Goal: Information Seeking & Learning: Learn about a topic

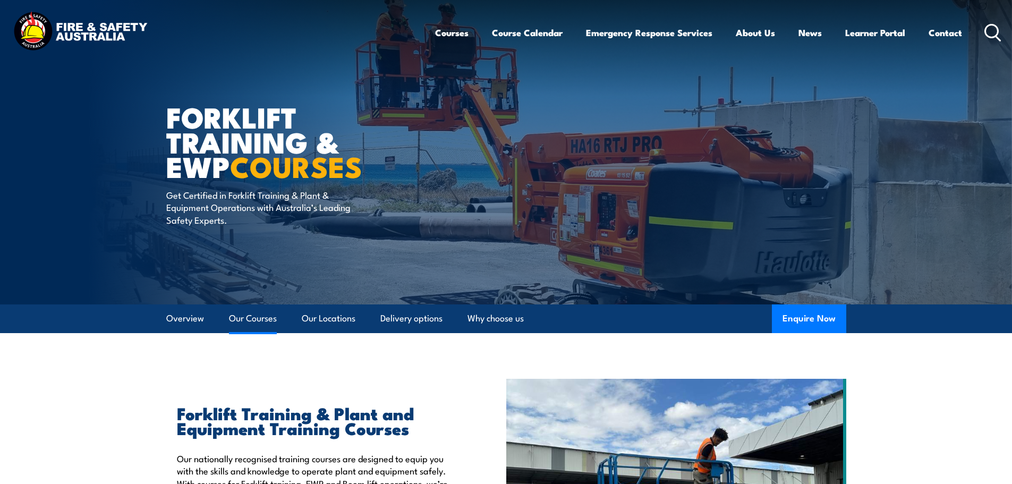
click at [248, 325] on link "Our Courses" at bounding box center [253, 319] width 48 height 28
click at [989, 31] on icon at bounding box center [993, 33] width 17 height 18
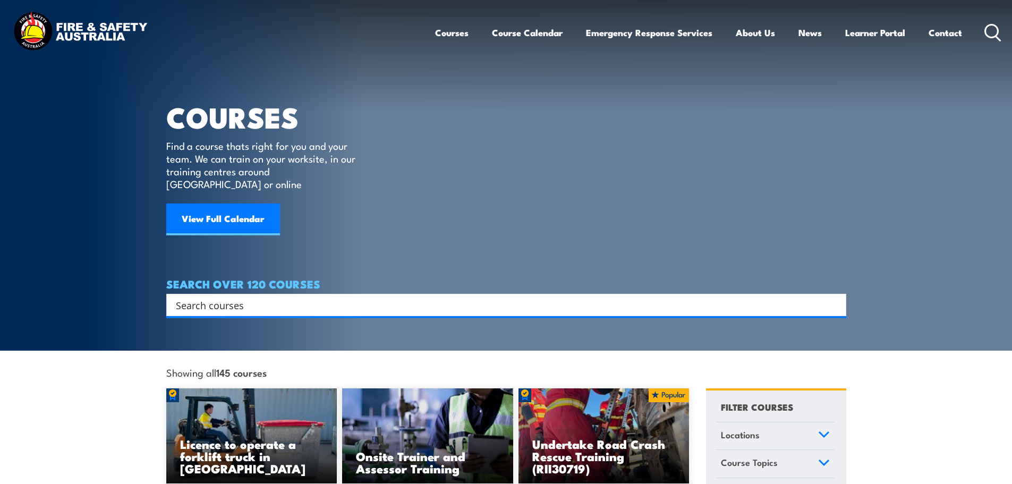
drag, startPoint x: 996, startPoint y: 47, endPoint x: 993, endPoint y: 38, distance: 9.6
click at [995, 47] on div "Courses Course Calendar Emergency Response Services Services Overview Emergency…" at bounding box center [718, 33] width 567 height 46
click at [993, 34] on icon at bounding box center [993, 33] width 17 height 18
click at [514, 294] on div "Search" at bounding box center [506, 305] width 680 height 22
click at [499, 298] on input "Search input" at bounding box center [499, 305] width 647 height 16
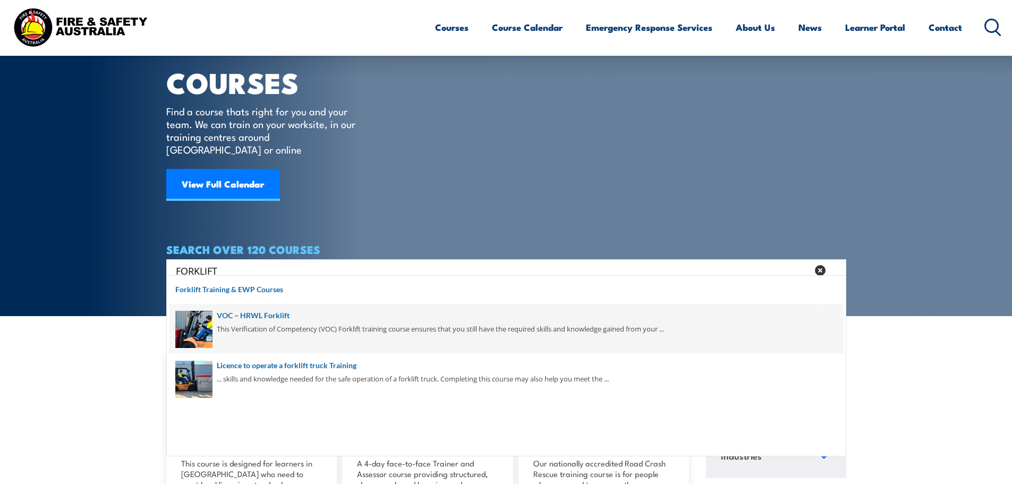
scroll to position [53, 0]
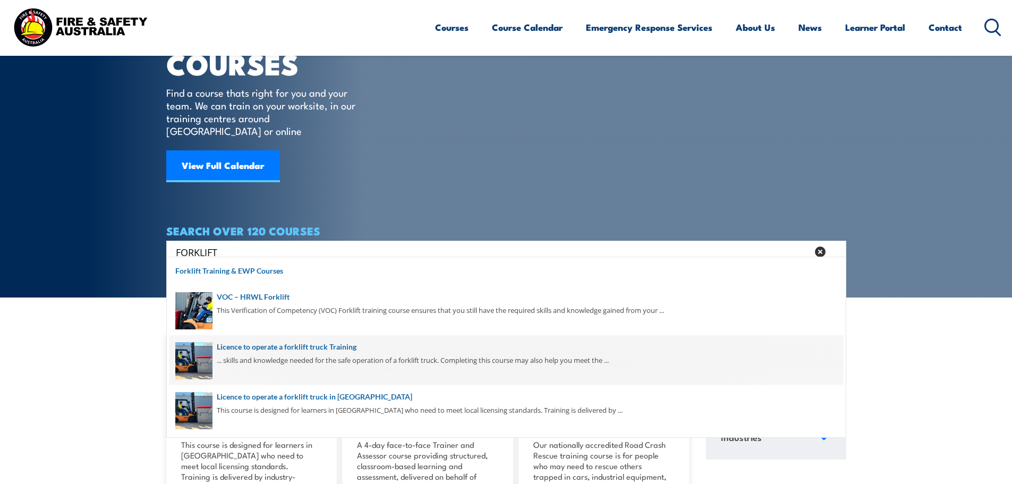
type input "FORKLIFT"
click at [557, 343] on span at bounding box center [507, 360] width 674 height 50
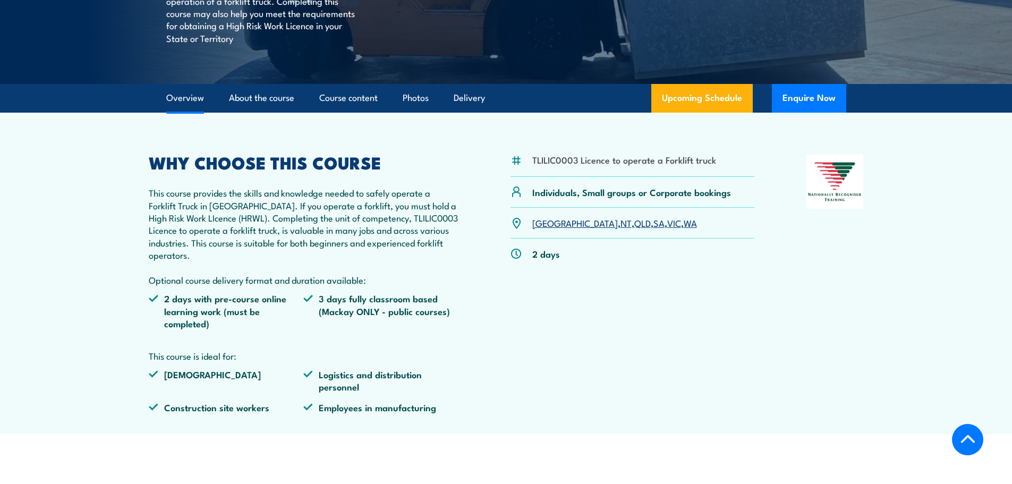
scroll to position [266, 0]
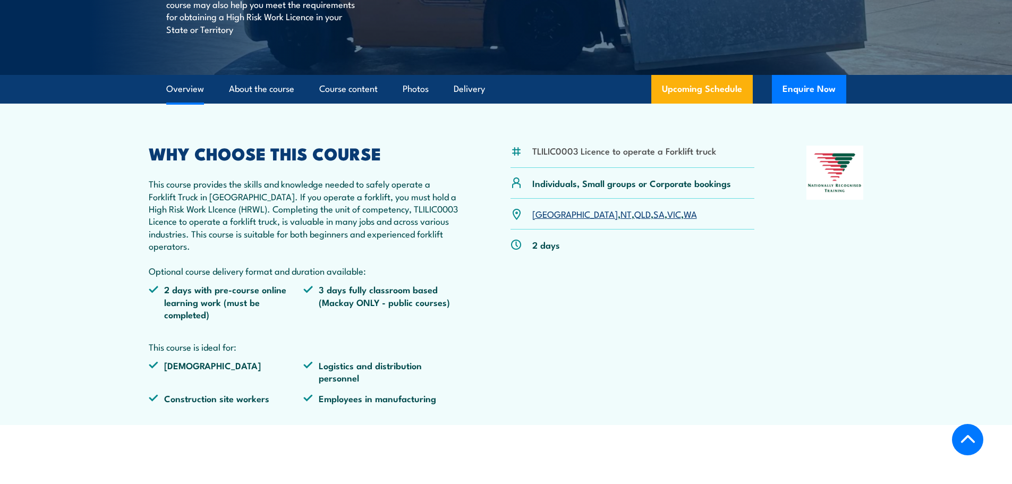
click at [654, 216] on link "SA" at bounding box center [659, 213] width 11 height 13
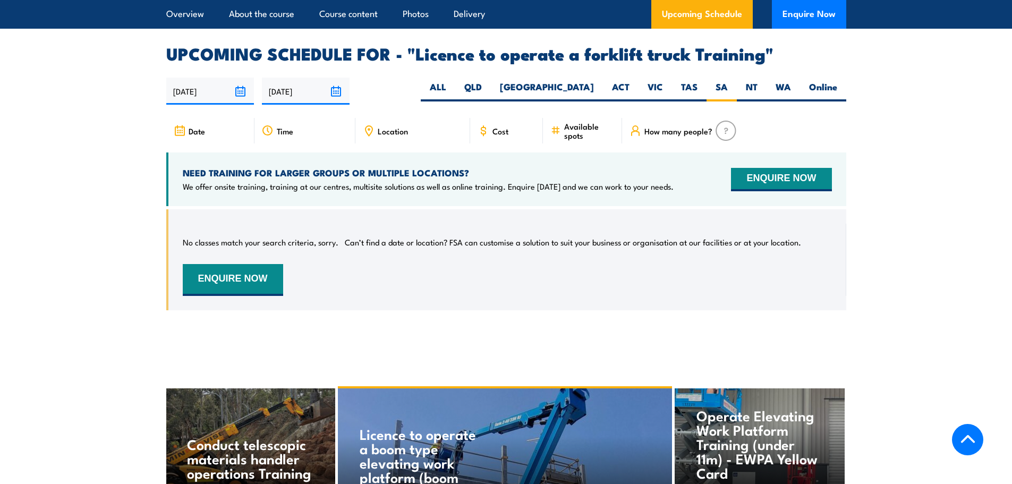
scroll to position [1726, 0]
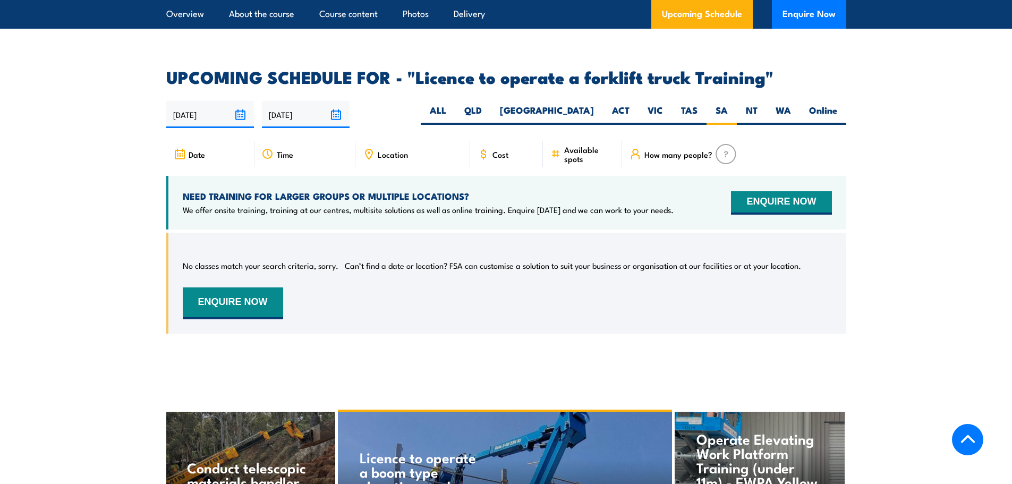
click at [374, 148] on icon at bounding box center [369, 154] width 12 height 12
click at [375, 141] on div "Location" at bounding box center [413, 154] width 115 height 26
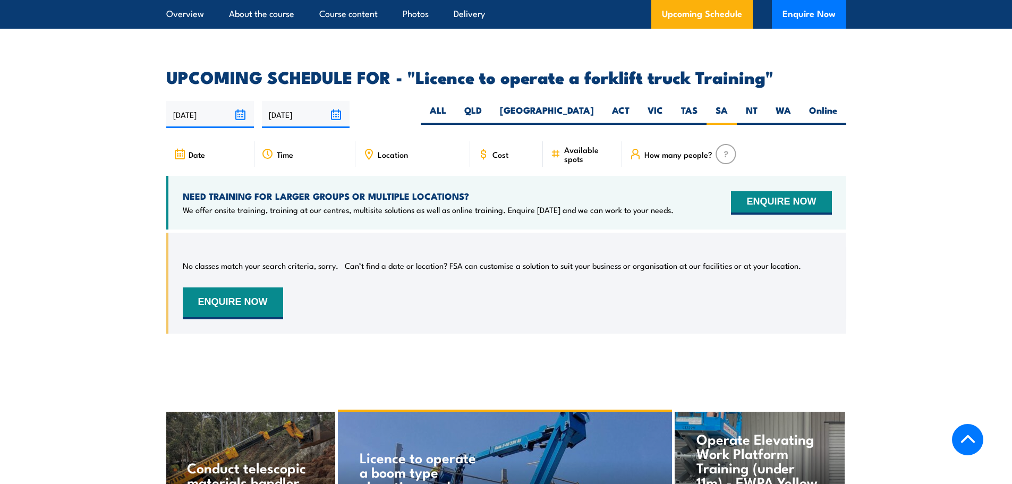
click at [532, 148] on div "Cost" at bounding box center [506, 154] width 73 height 26
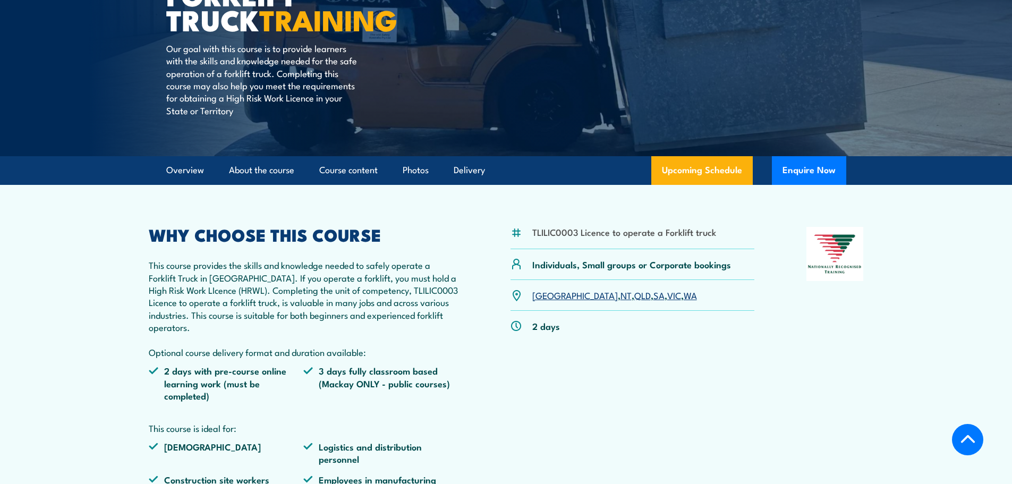
scroll to position [0, 0]
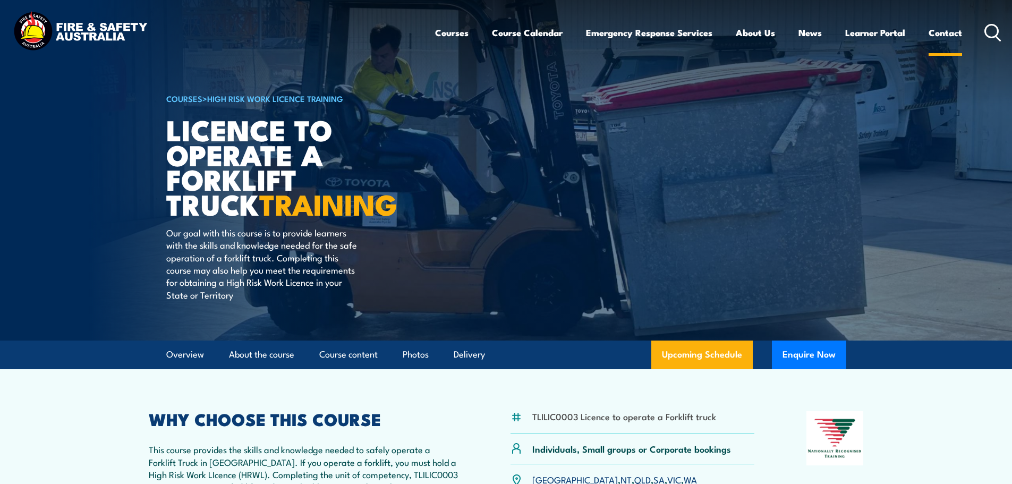
click at [931, 37] on link "Contact" at bounding box center [945, 33] width 33 height 28
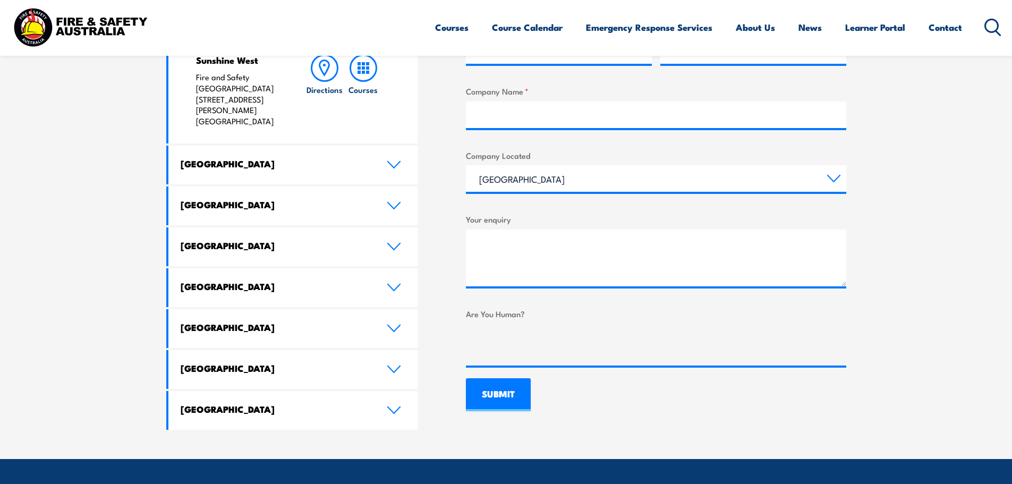
scroll to position [531, 0]
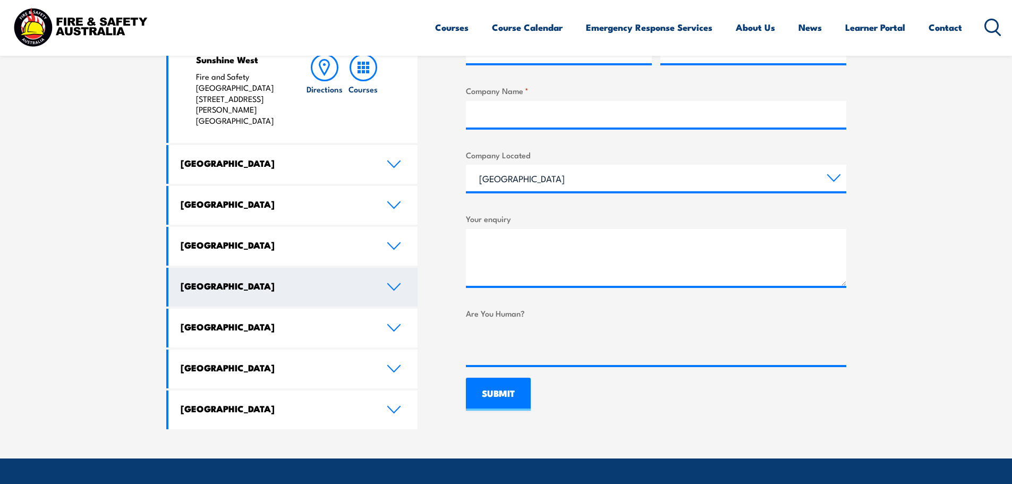
click at [387, 283] on icon at bounding box center [394, 287] width 14 height 9
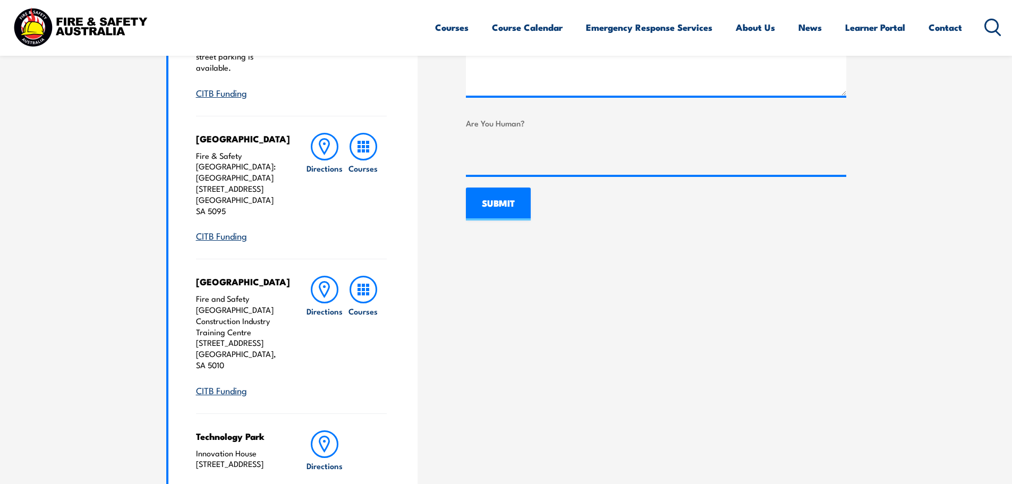
scroll to position [797, 0]
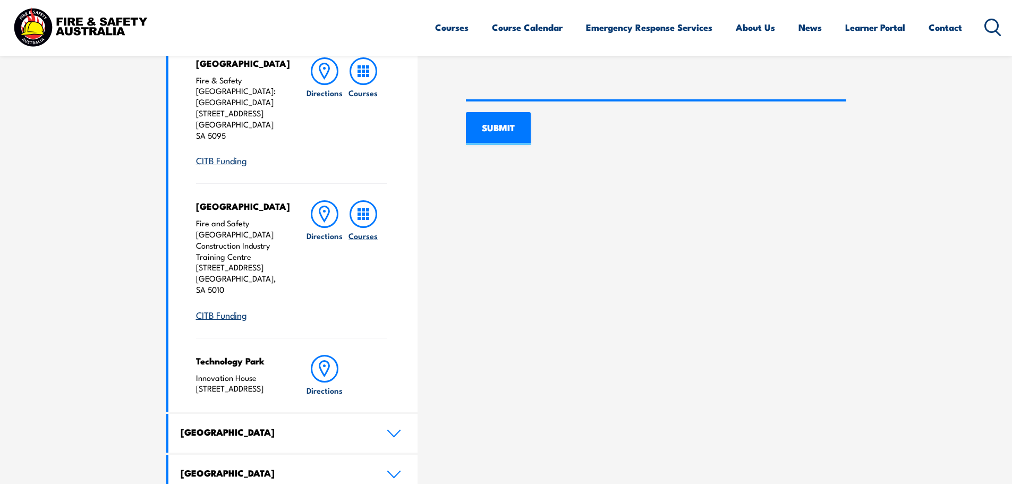
click at [371, 201] on circle at bounding box center [363, 214] width 26 height 26
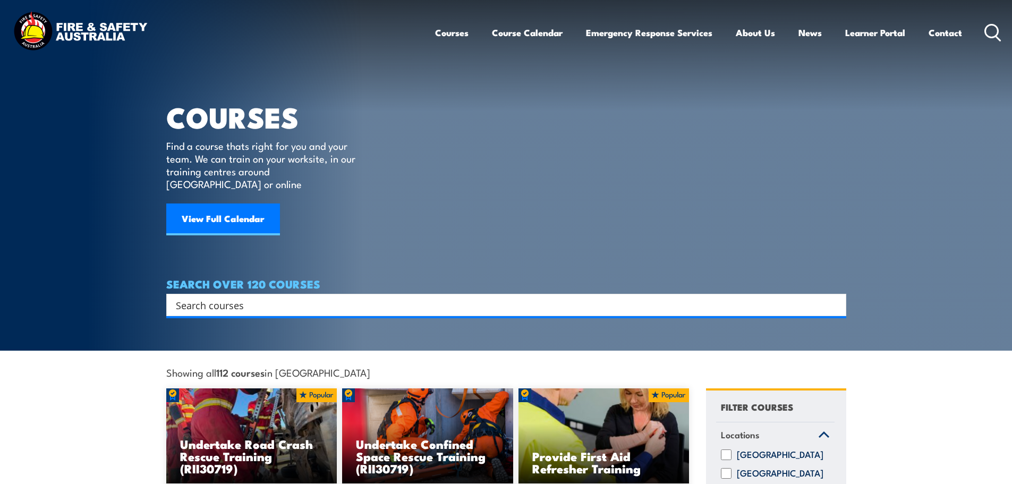
click at [398, 297] on input "Search input" at bounding box center [499, 305] width 647 height 16
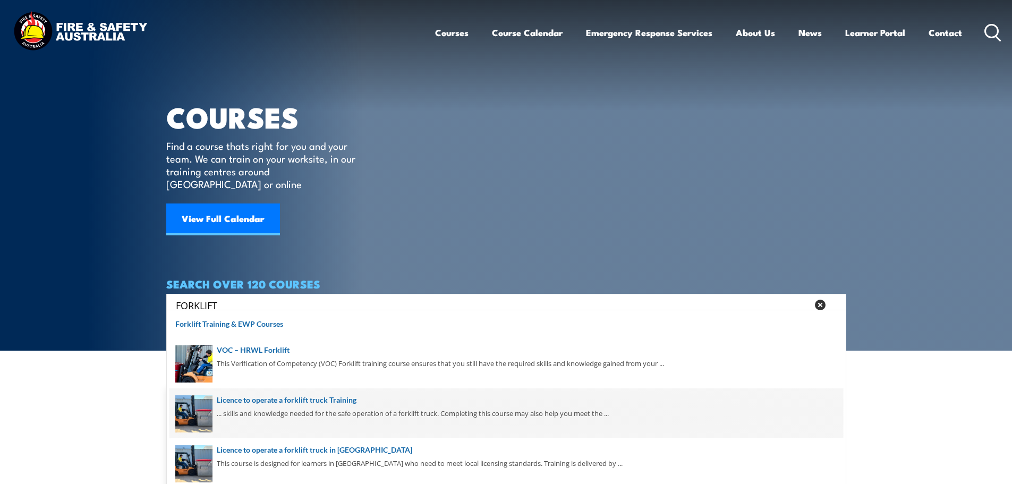
type input "FORKLIFT"
click at [381, 415] on span at bounding box center [507, 414] width 674 height 50
click at [351, 420] on span at bounding box center [507, 414] width 674 height 50
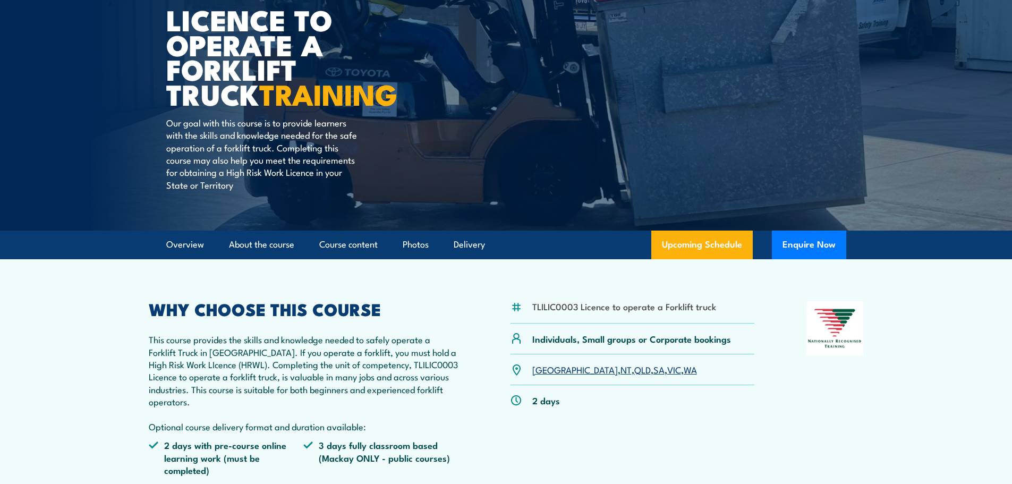
scroll to position [106, 0]
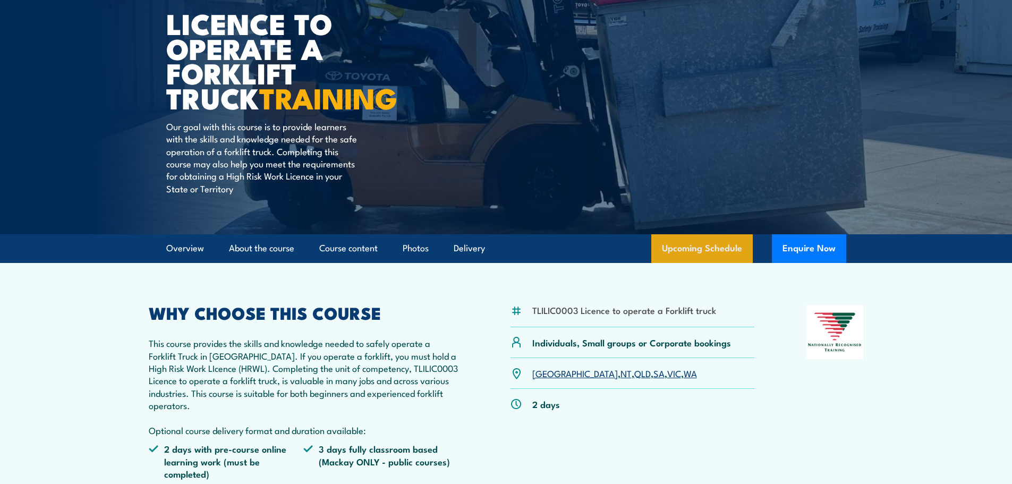
click at [716, 250] on link "Upcoming Schedule" at bounding box center [703, 248] width 102 height 29
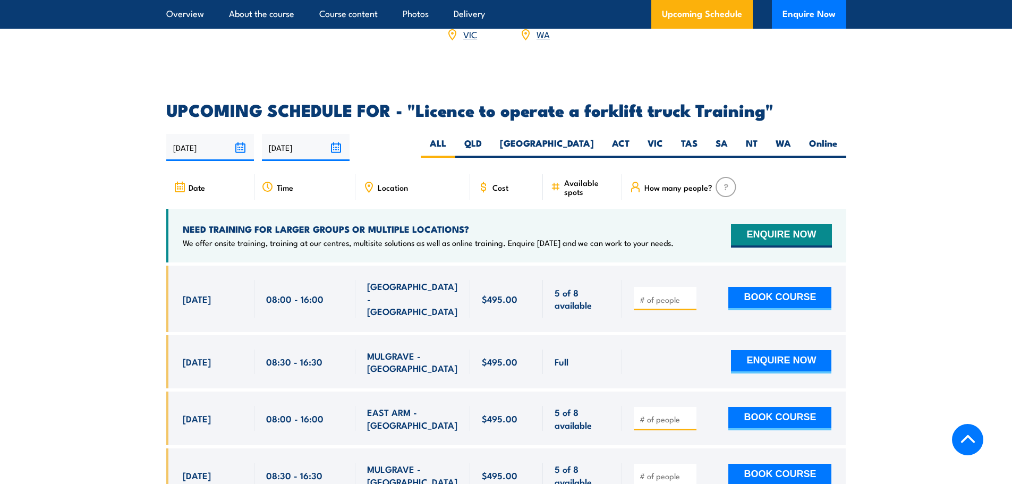
scroll to position [1673, 0]
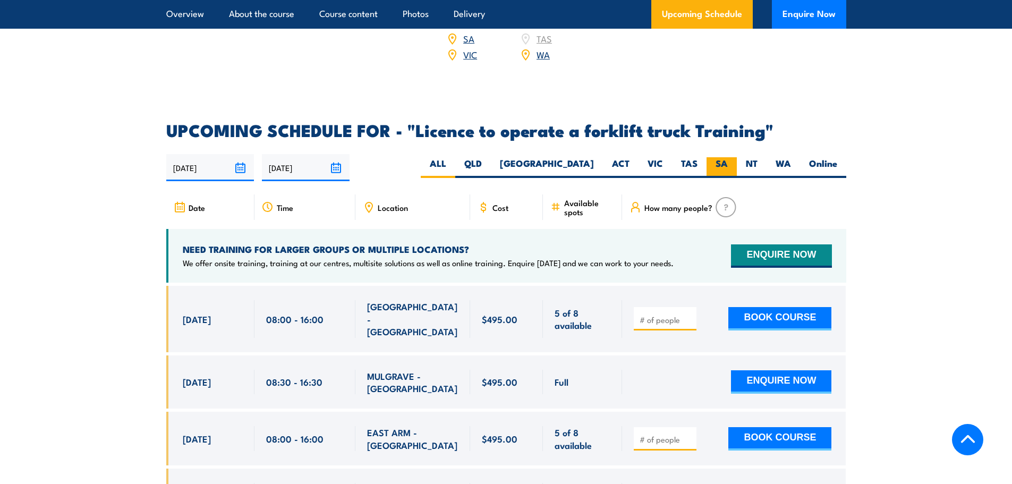
click at [719, 157] on label "SA" at bounding box center [722, 167] width 30 height 21
click at [728, 157] on label "SA" at bounding box center [722, 167] width 30 height 21
click at [728, 157] on input "SA" at bounding box center [731, 160] width 7 height 7
radio input "true"
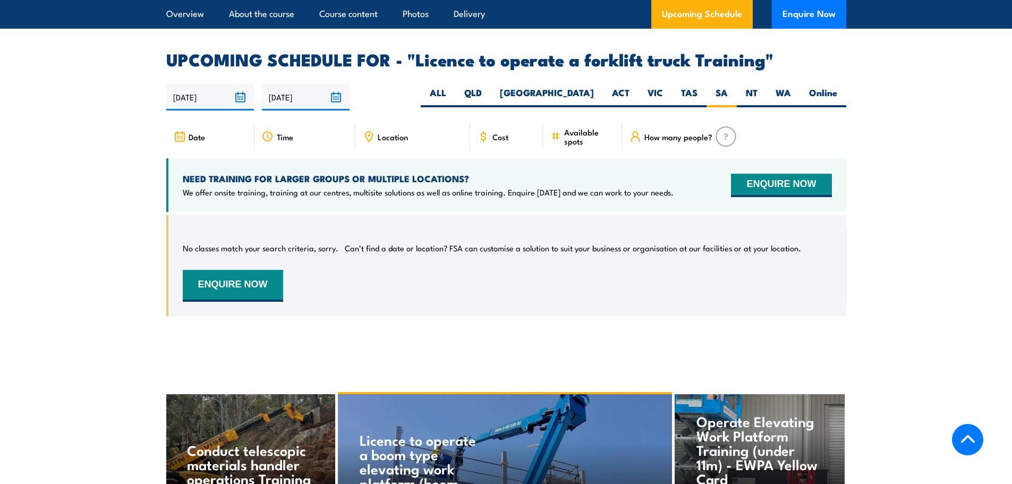
scroll to position [1726, 0]
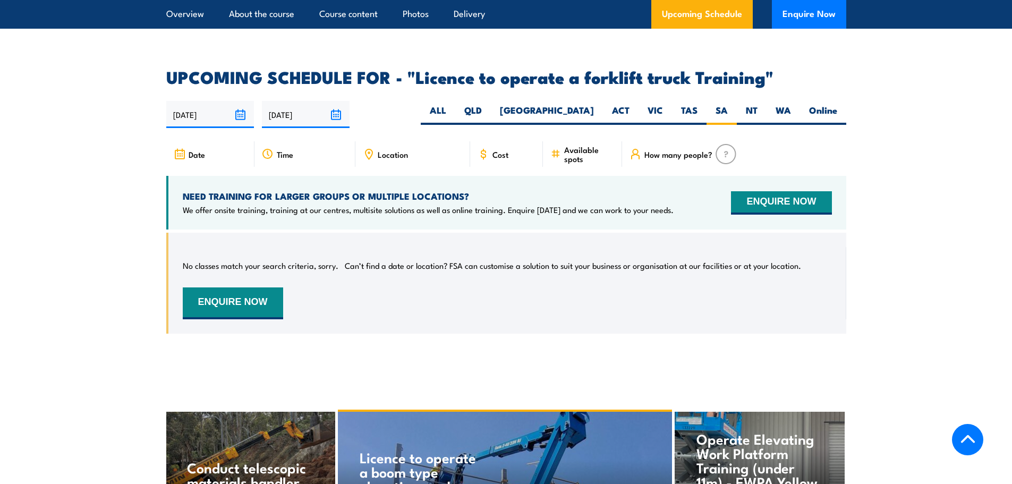
click at [214, 142] on div "Date" at bounding box center [210, 154] width 88 height 26
click at [195, 150] on span "Date" at bounding box center [197, 154] width 16 height 9
click at [690, 104] on label "TAS" at bounding box center [689, 114] width 35 height 21
click at [698, 104] on input "TAS" at bounding box center [701, 107] width 7 height 7
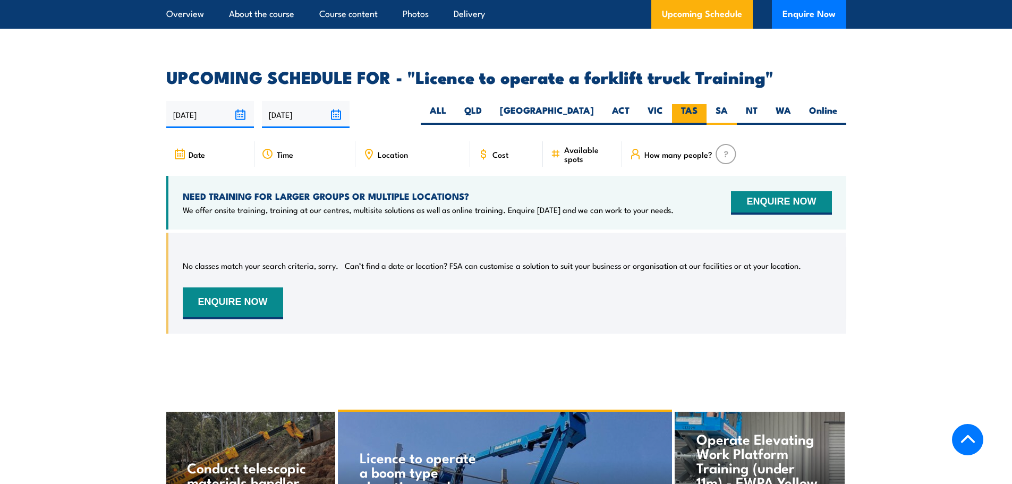
radio input "true"
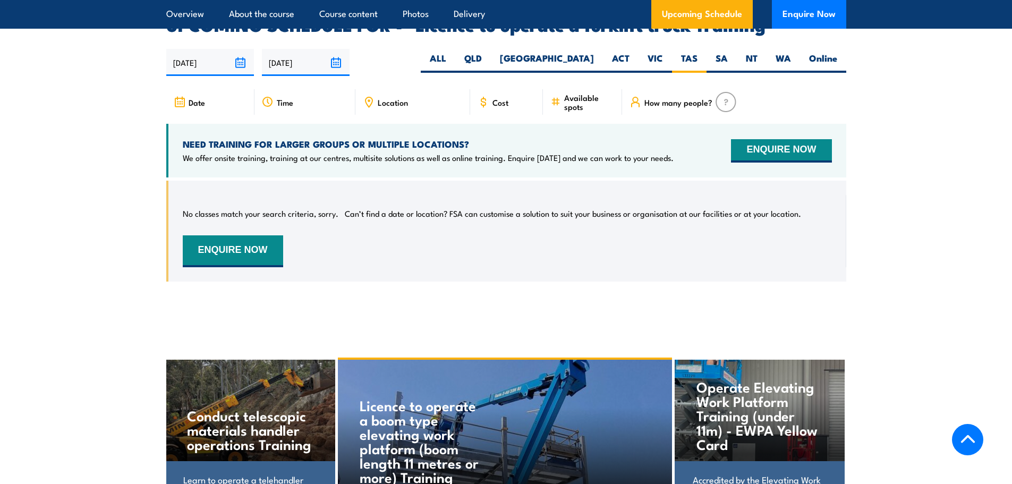
scroll to position [1779, 0]
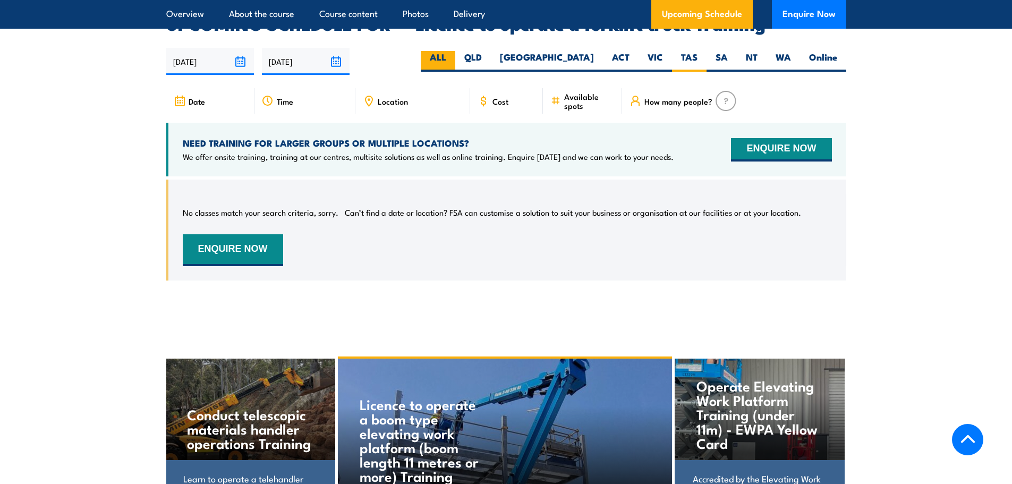
click at [455, 51] on label "ALL" at bounding box center [438, 61] width 35 height 21
click at [453, 51] on input "ALL" at bounding box center [449, 54] width 7 height 7
radio input "true"
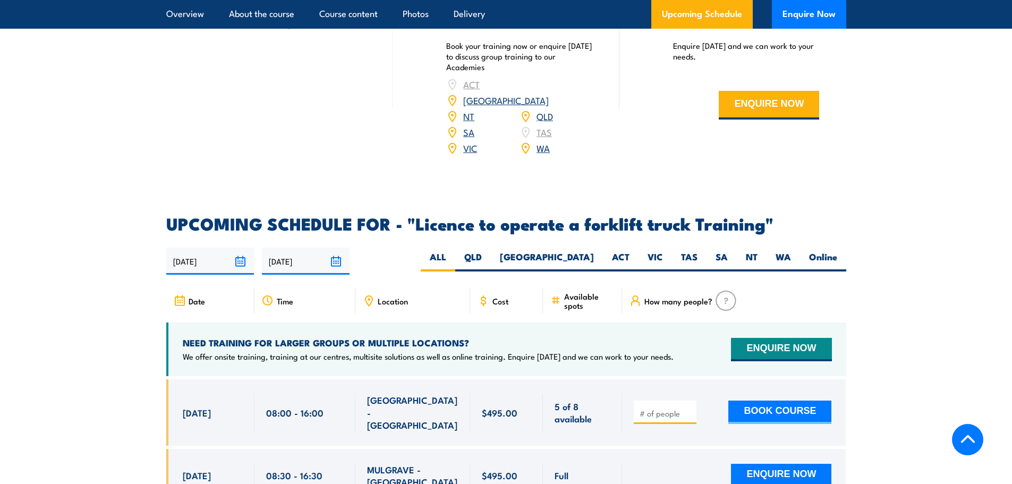
scroll to position [1407, 0]
